Goal: Task Accomplishment & Management: Manage account settings

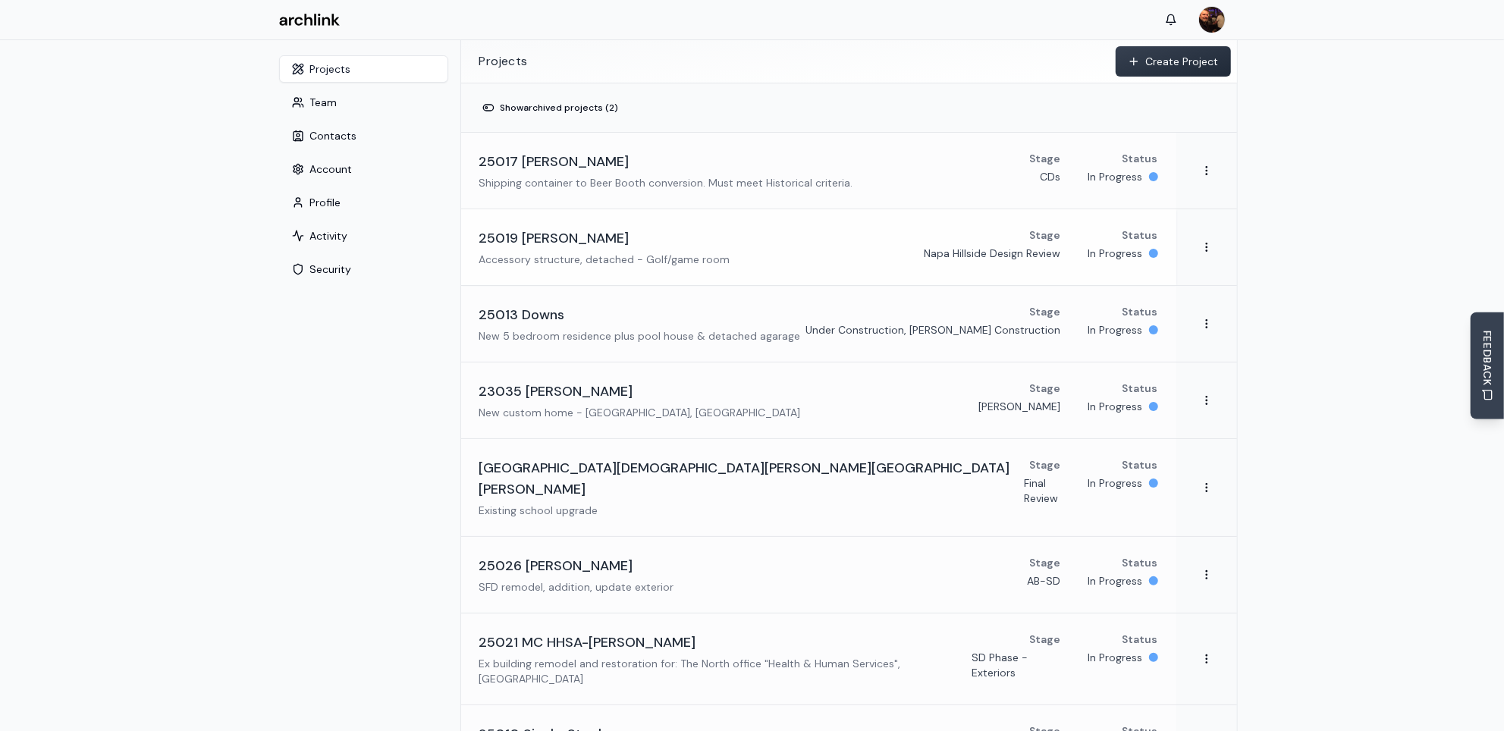
click at [582, 249] on div "25019 [PERSON_NAME] Accessory structure, detached - Golf/game room" at bounding box center [604, 246] width 251 height 39
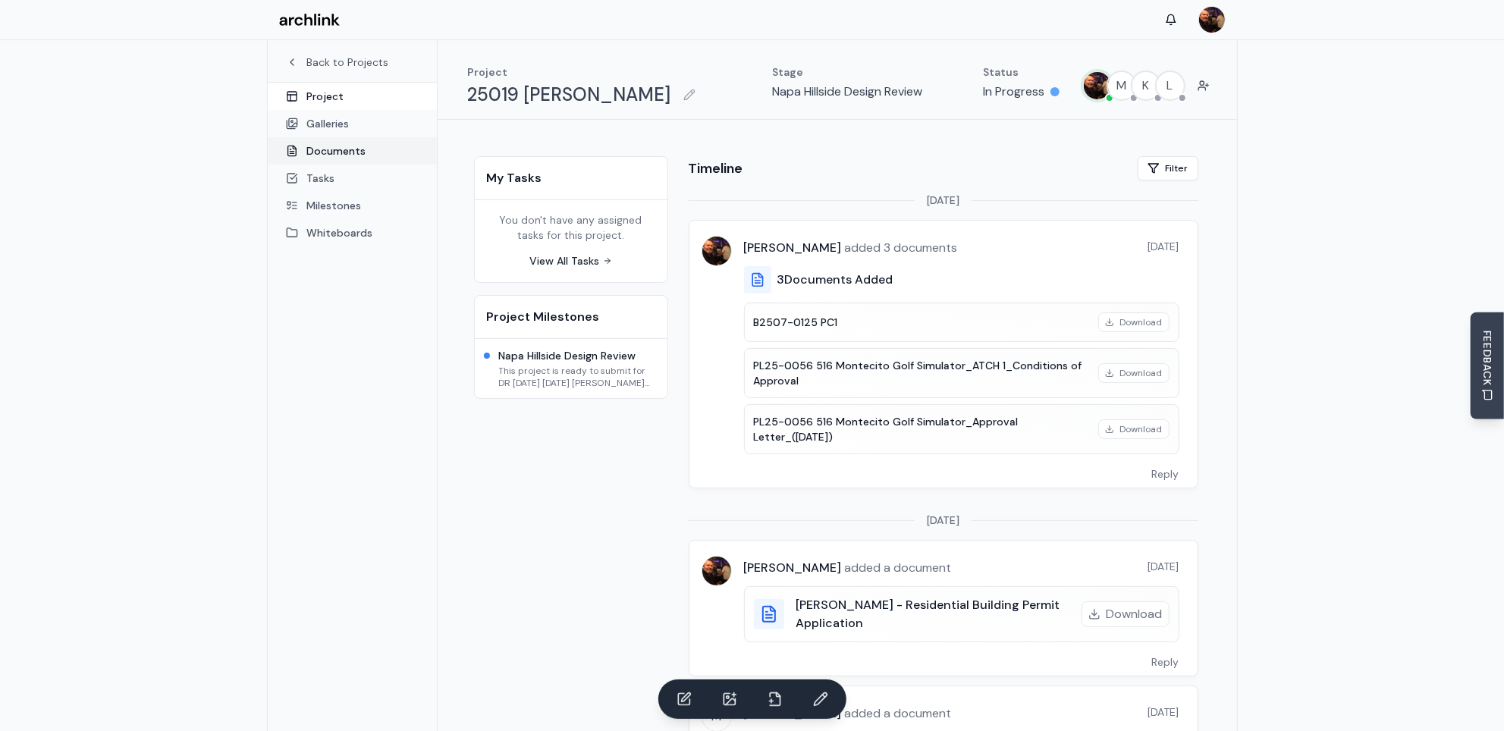
click at [359, 151] on link "Documents" at bounding box center [352, 150] width 169 height 27
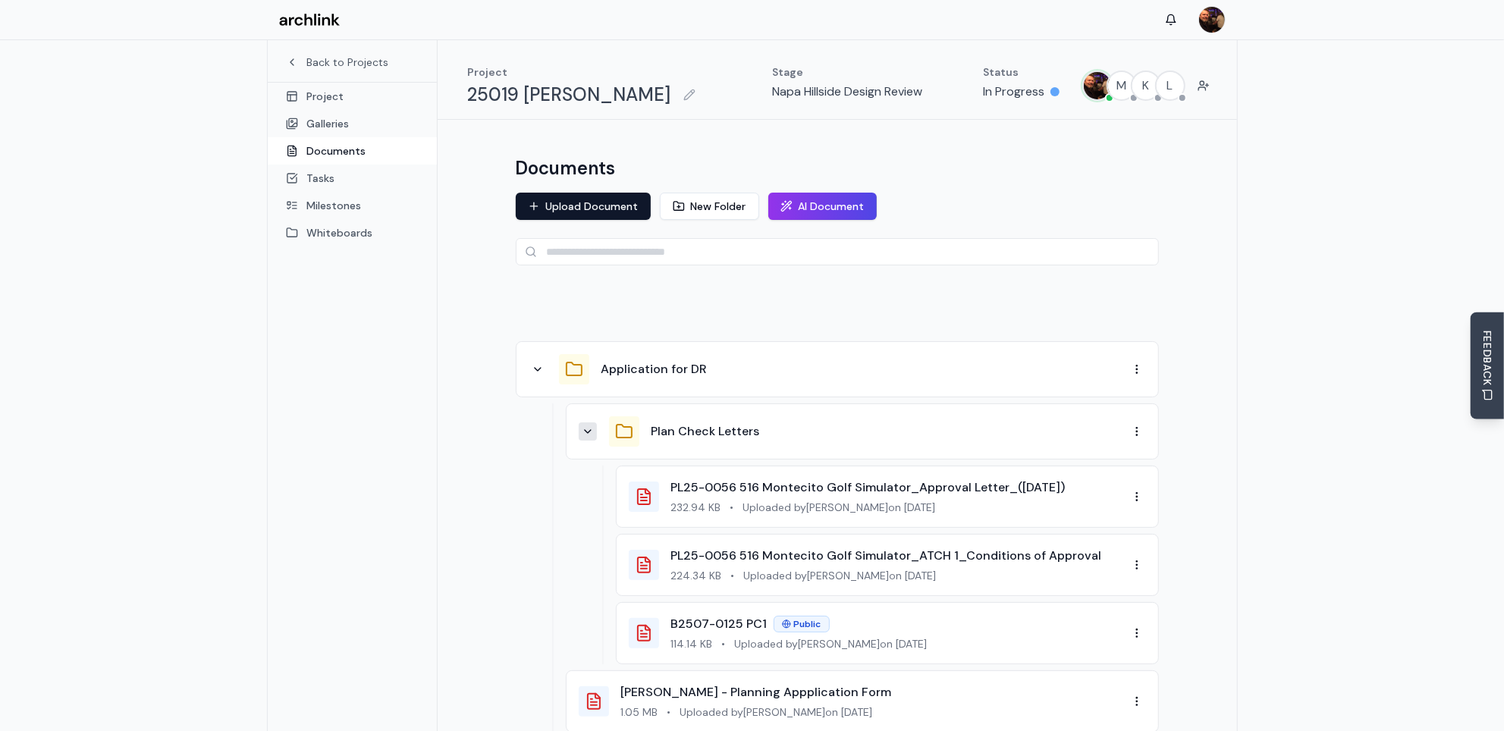
click at [583, 428] on icon at bounding box center [588, 431] width 12 height 12
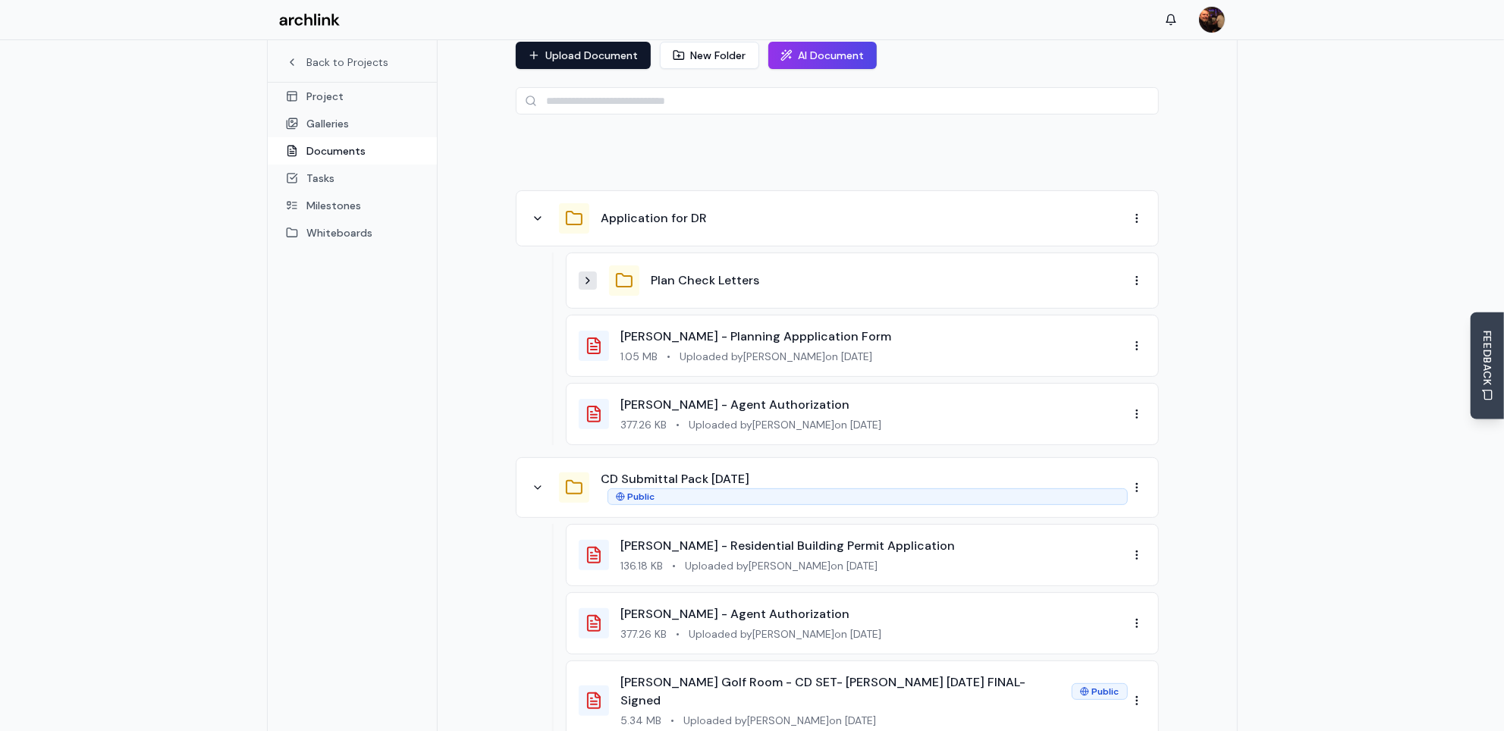
scroll to position [227, 0]
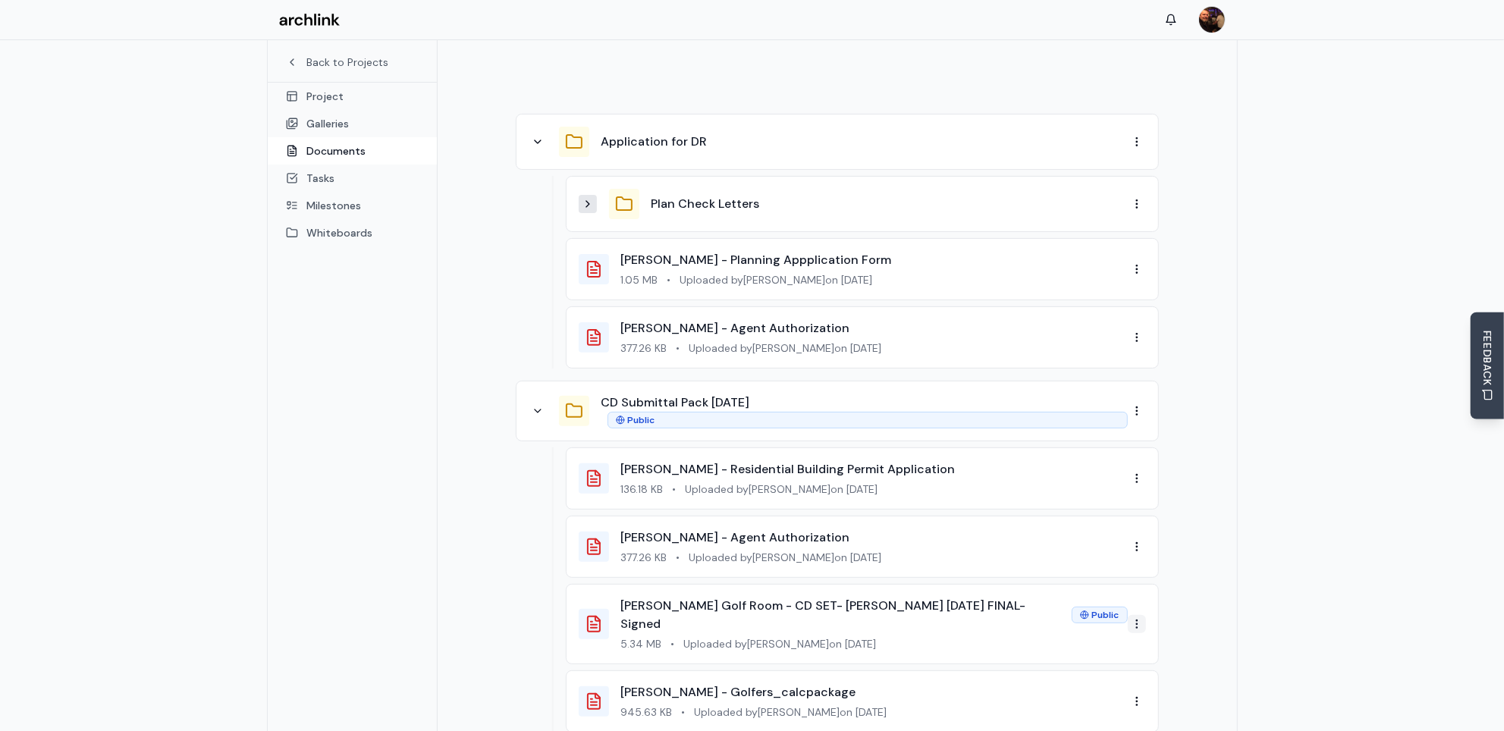
click at [1138, 613] on html "Back to Projects Project Galleries Documents Tasks Milestones Whiteboards Proje…" at bounding box center [752, 456] width 1504 height 1367
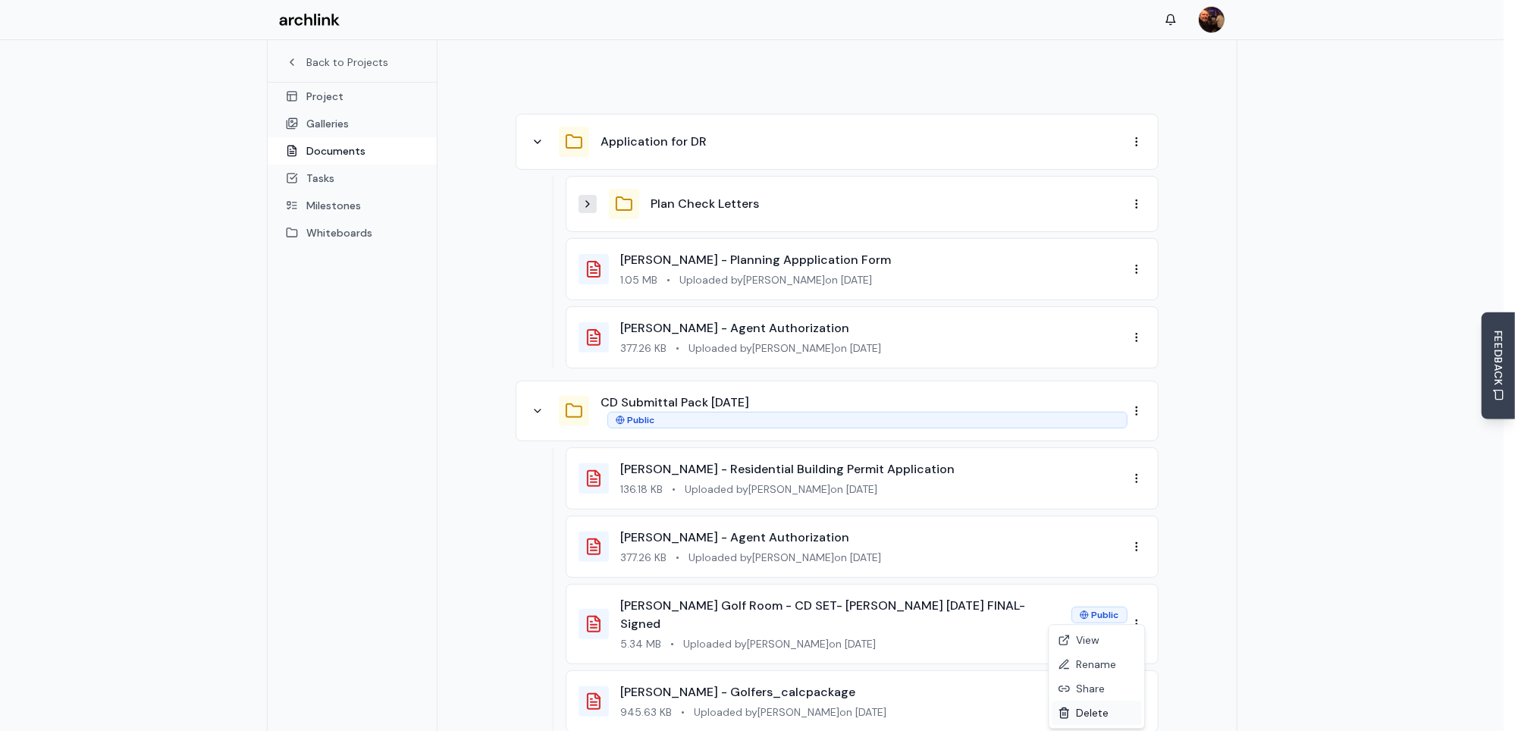
click at [1103, 711] on div "Delete" at bounding box center [1096, 713] width 89 height 24
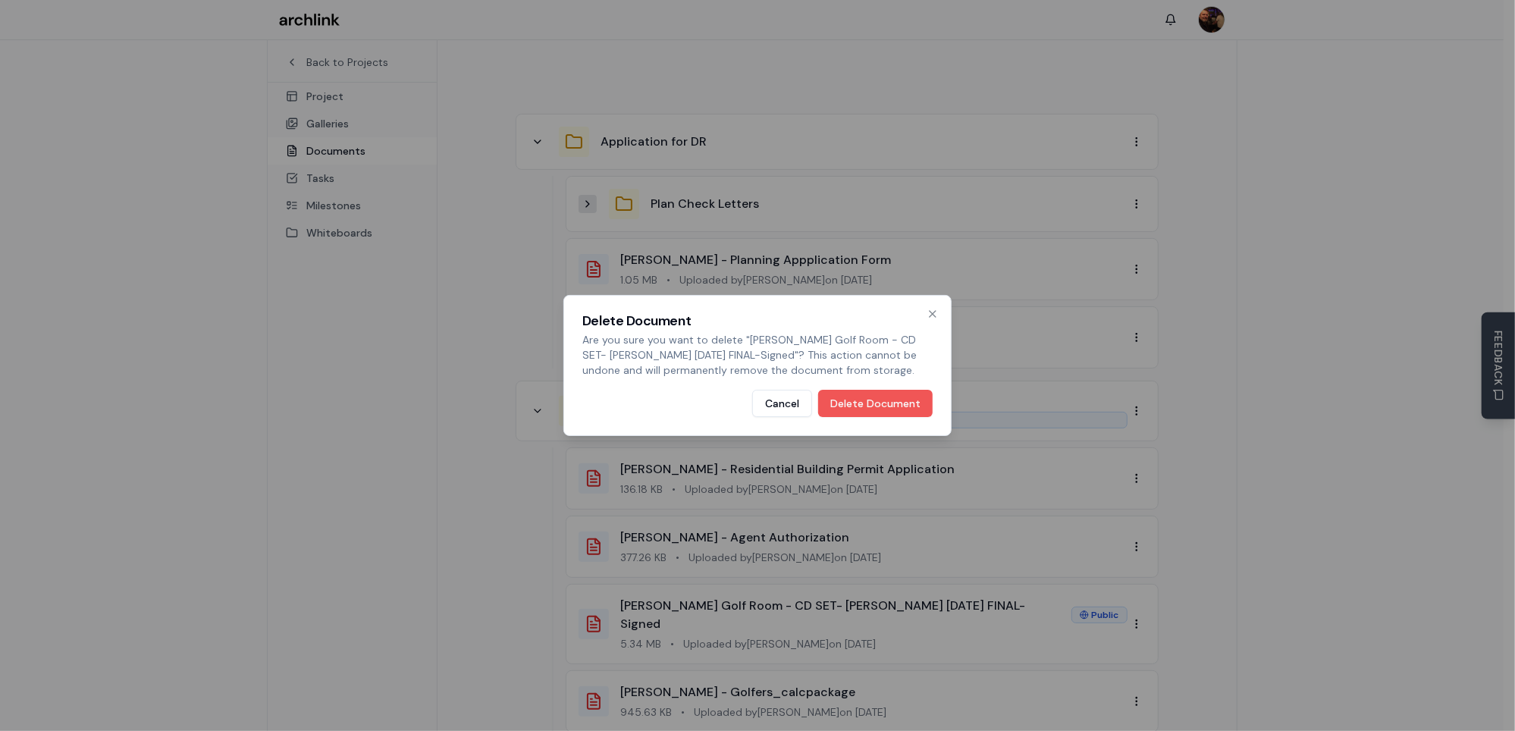
click at [894, 400] on button "Delete Document" at bounding box center [875, 403] width 115 height 27
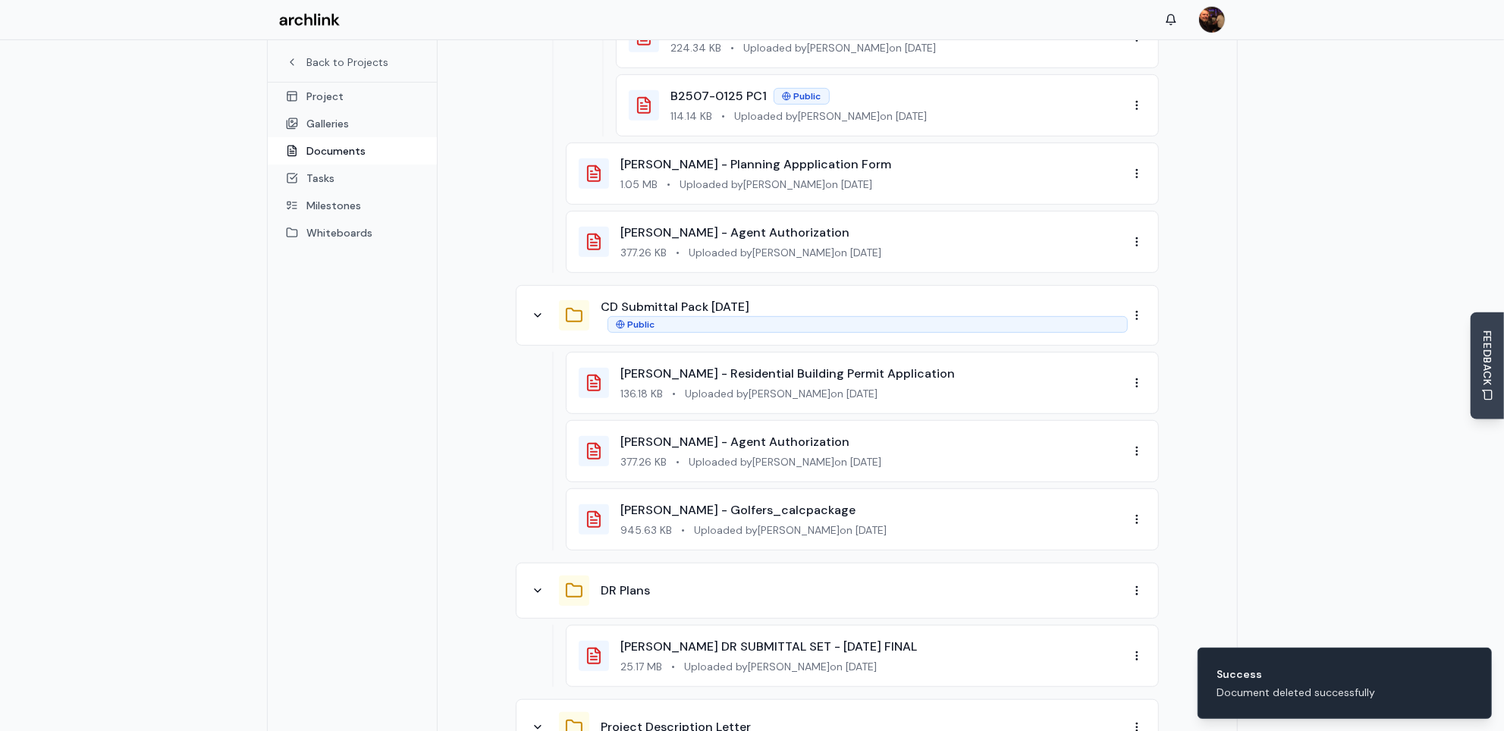
scroll to position [531, 0]
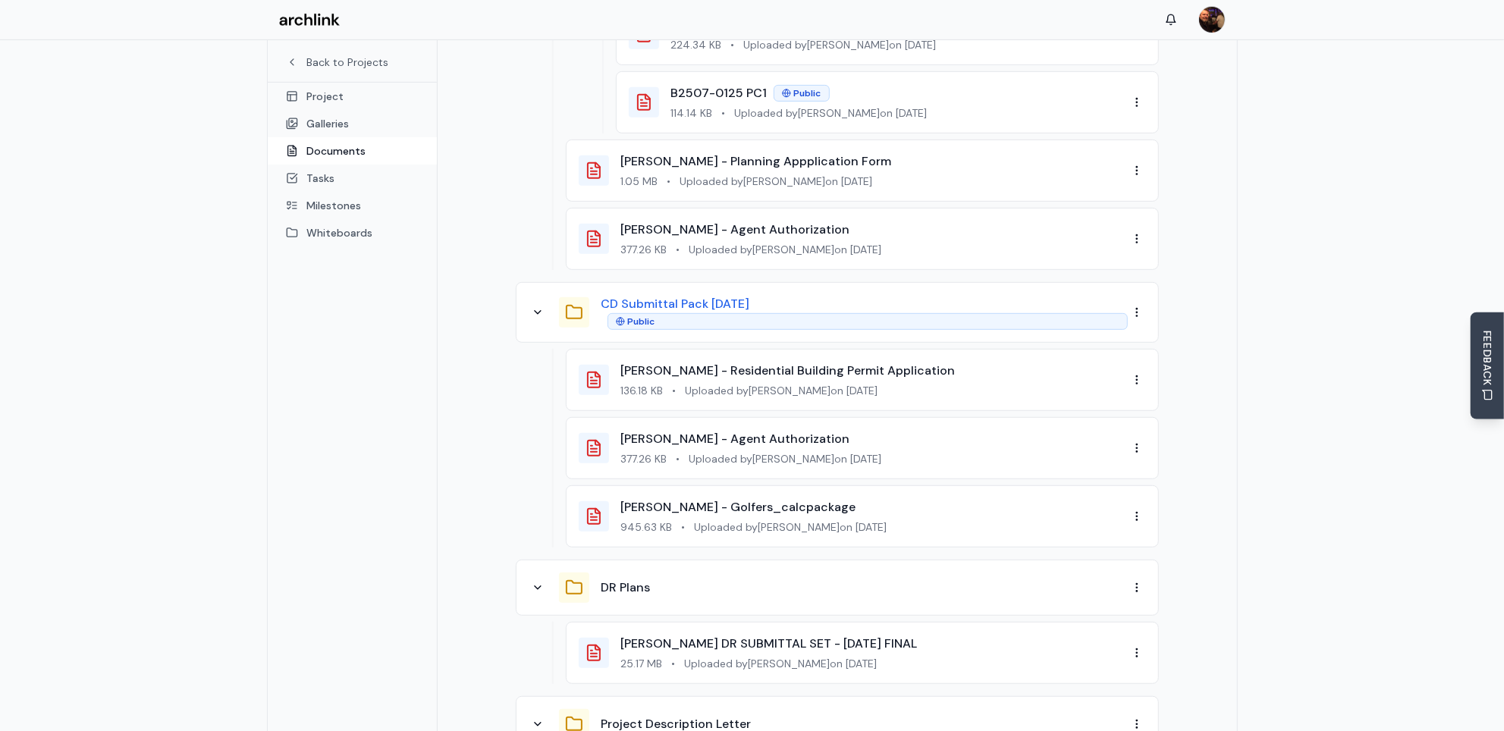
click at [647, 299] on button "CD Submittal Pack [DATE]" at bounding box center [675, 304] width 149 height 18
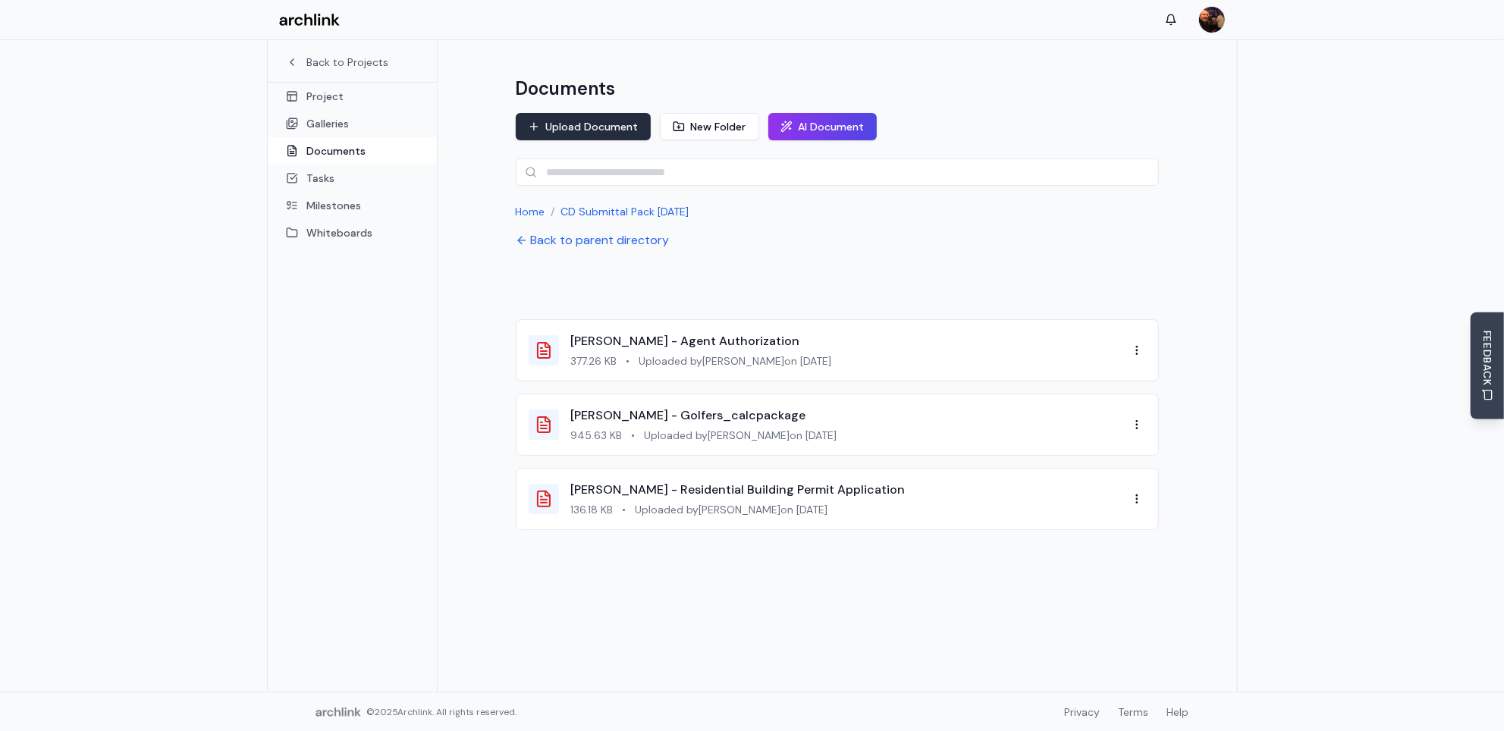
click at [604, 124] on button "Upload Document" at bounding box center [583, 126] width 135 height 27
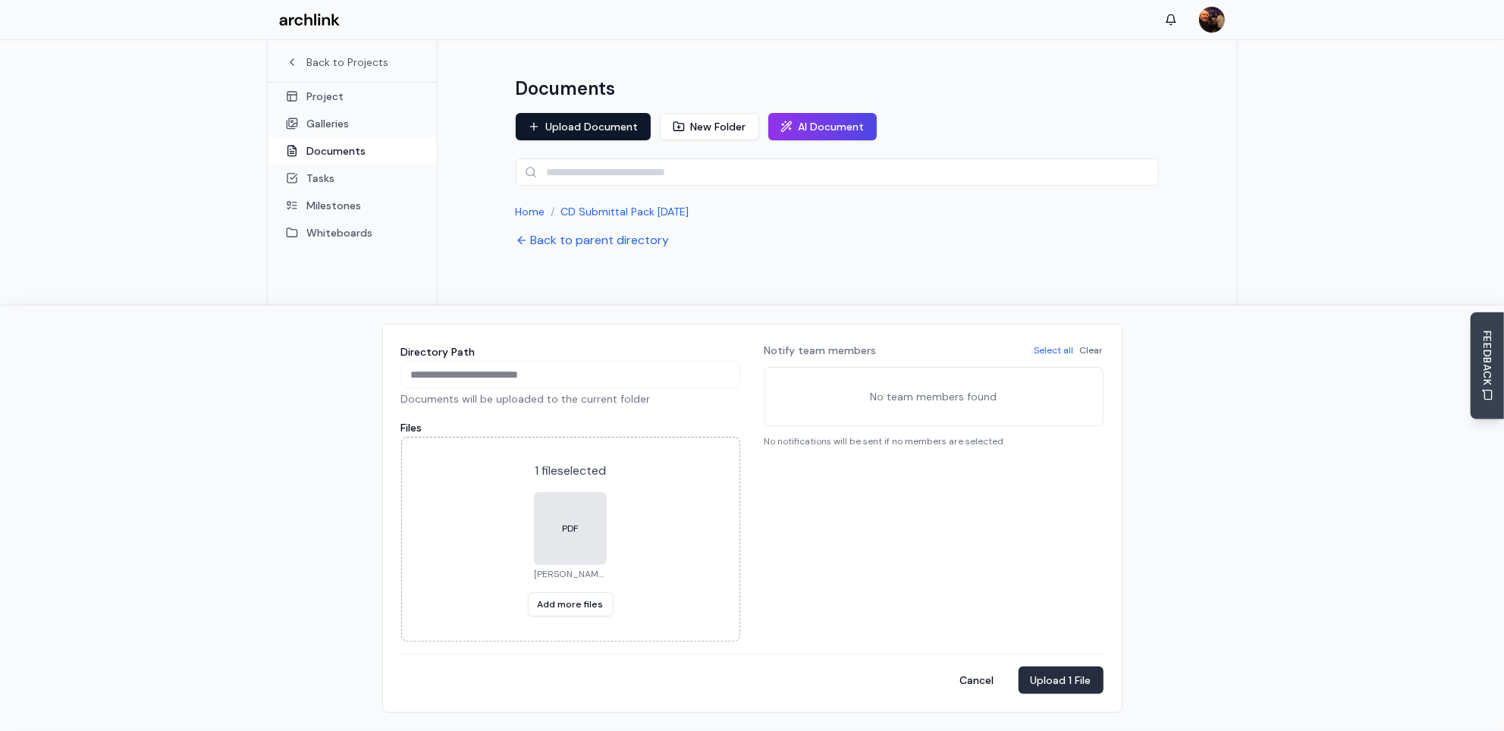
click at [1057, 682] on button "Upload 1 File" at bounding box center [1060, 680] width 85 height 27
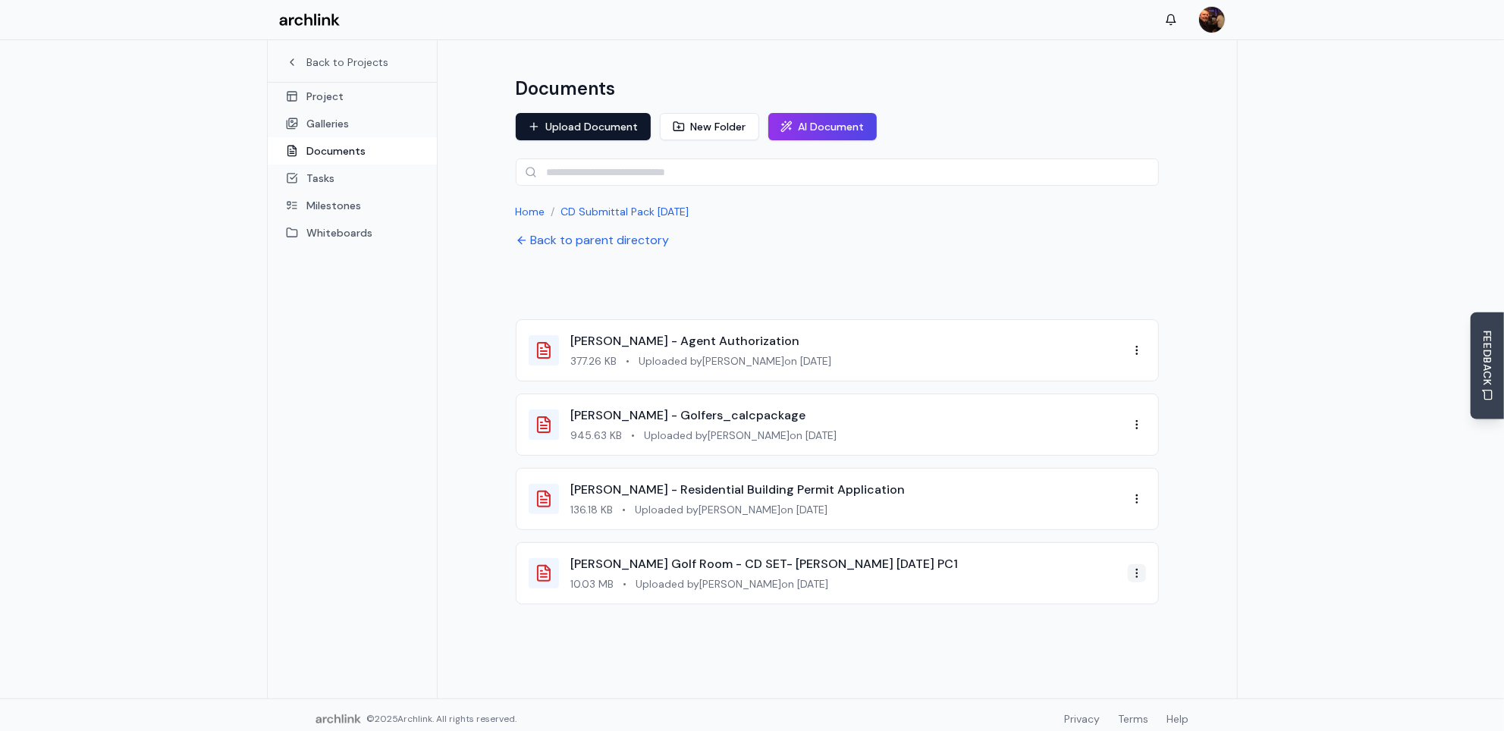
click at [1135, 572] on html "Back to Projects Project Galleries Documents Tasks Milestones Whiteboards Proje…" at bounding box center [752, 329] width 1504 height 818
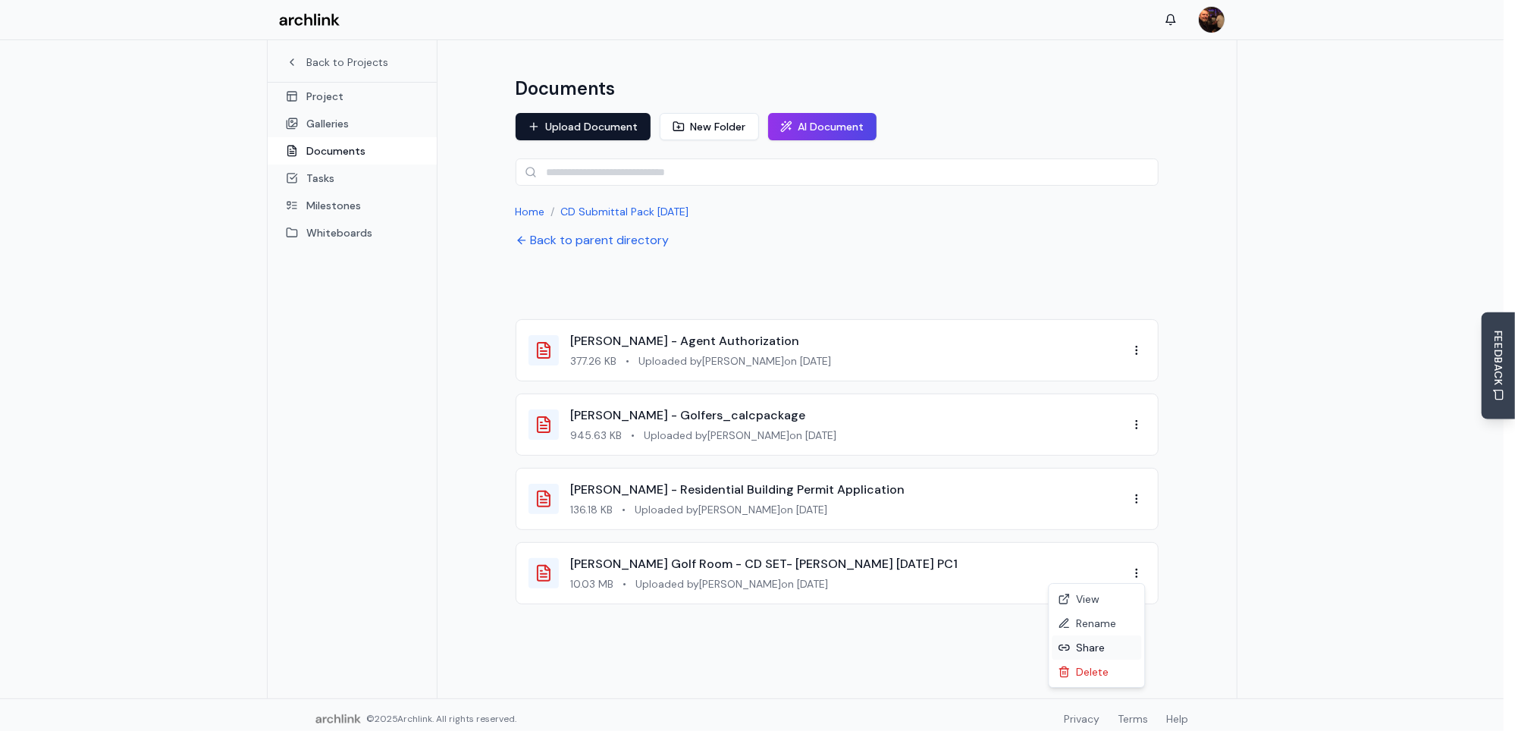
click at [1106, 648] on div "Share" at bounding box center [1096, 647] width 89 height 24
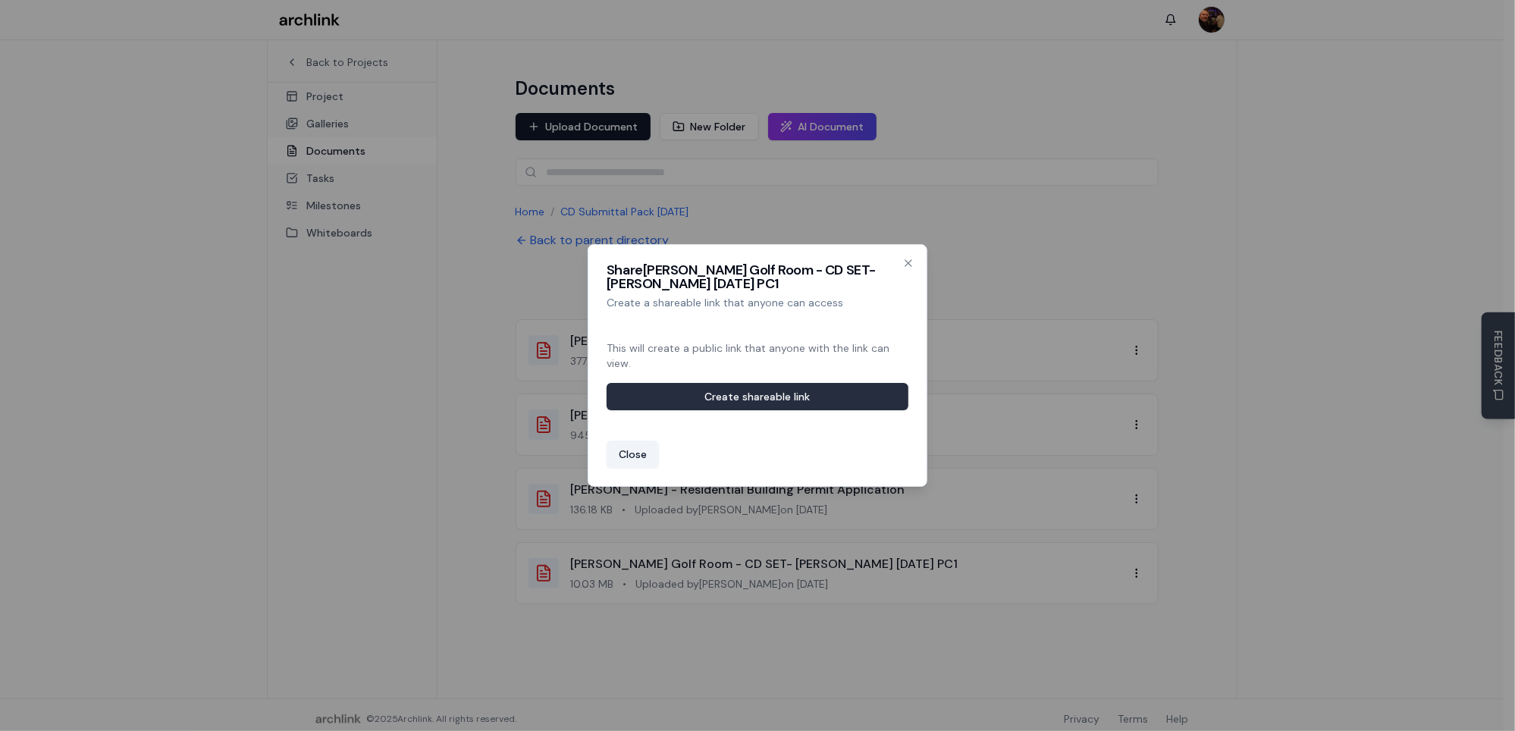
click at [847, 401] on button "Create shareable link" at bounding box center [758, 396] width 302 height 27
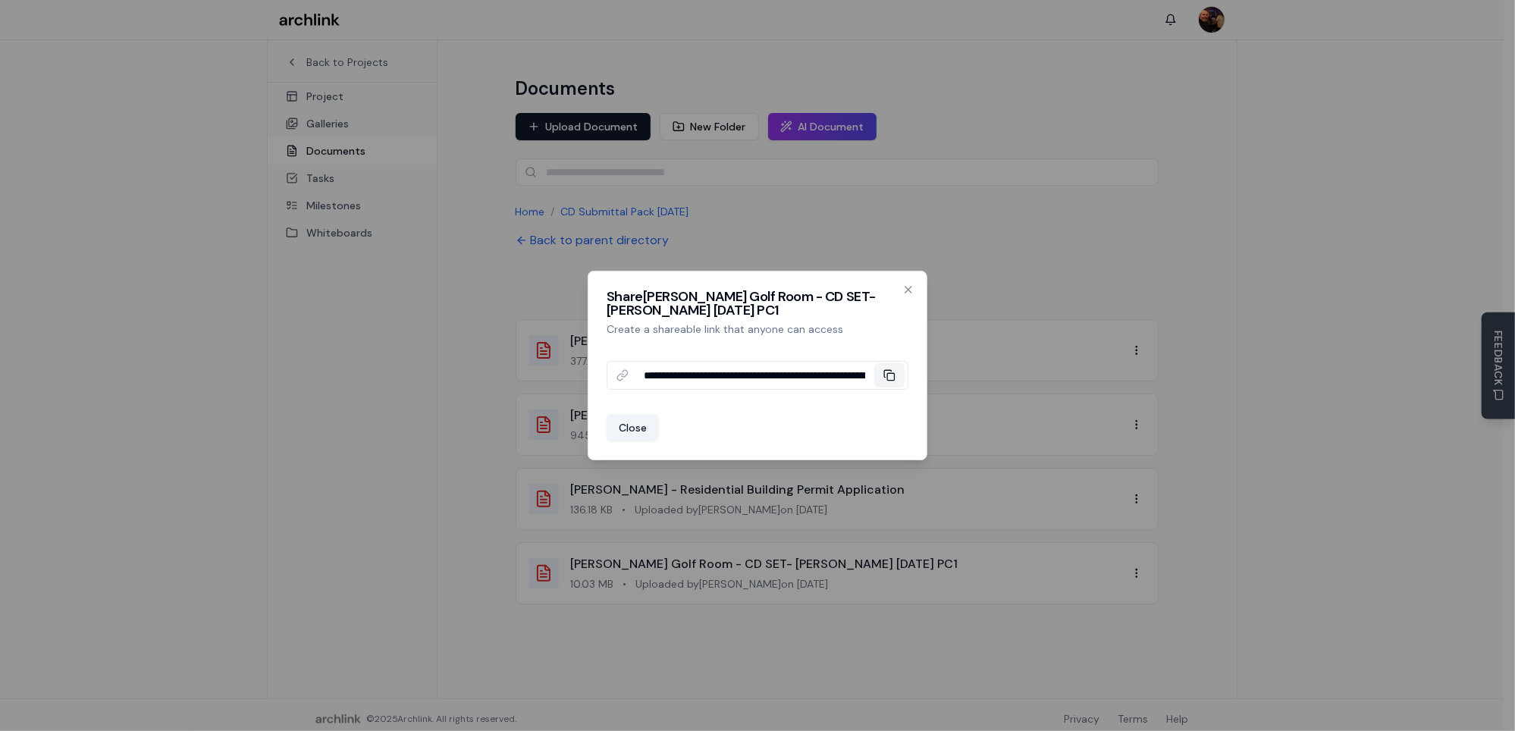
click at [892, 375] on icon at bounding box center [889, 375] width 12 height 12
